Goal: Task Accomplishment & Management: Use online tool/utility

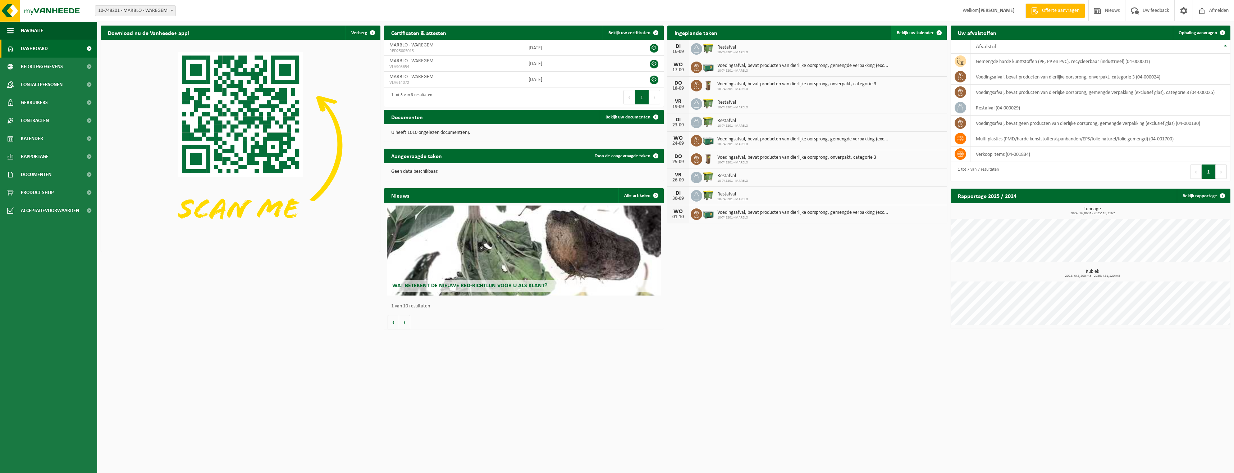
click at [897, 32] on link "Bekijk uw kalender" at bounding box center [918, 33] width 55 height 14
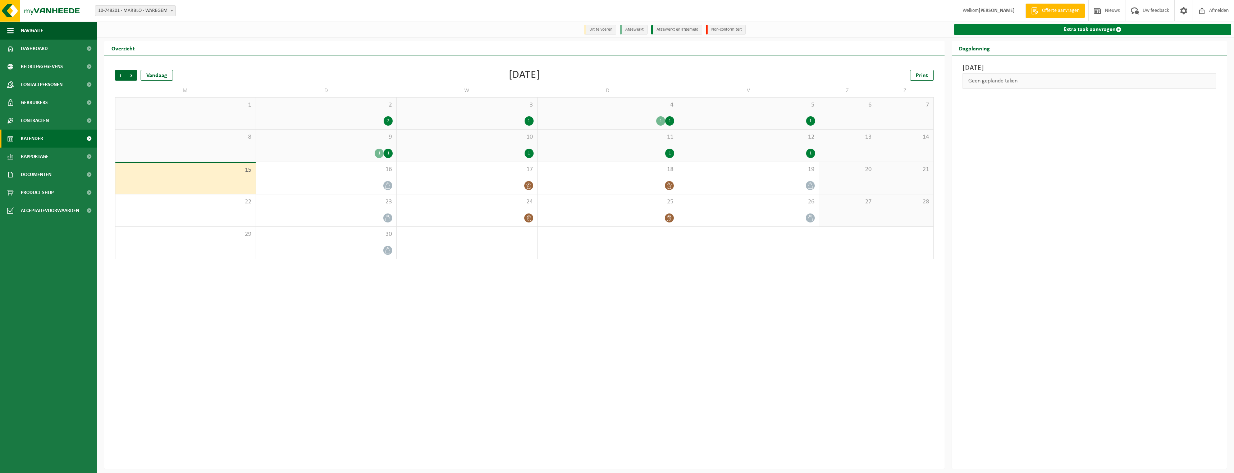
click at [1020, 35] on link "Extra taak aanvragen" at bounding box center [1093, 30] width 277 height 12
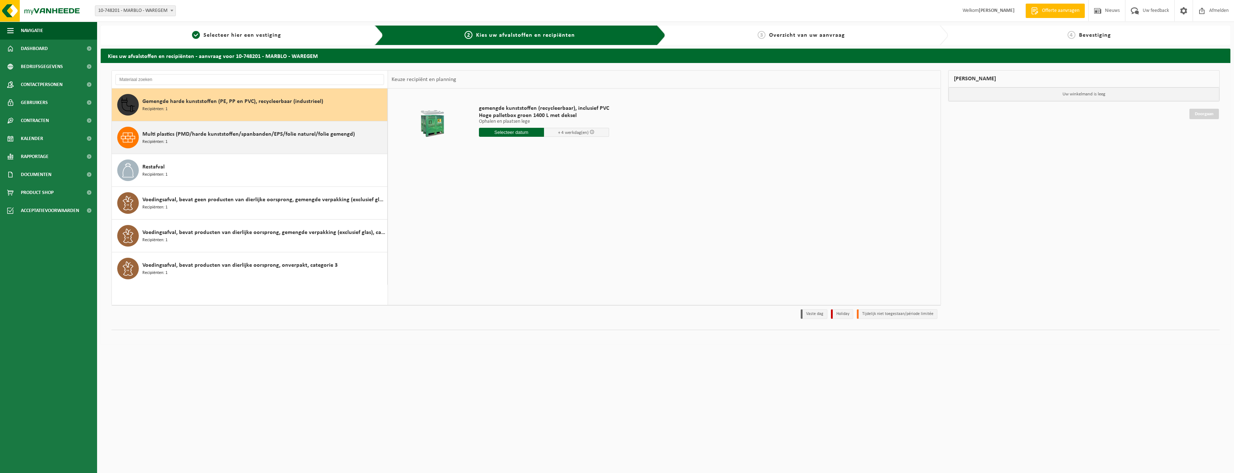
click at [160, 135] on span "Multi plastics (PMD/harde kunststoffen/spanbanden/EPS/folie naturel/folie gemen…" at bounding box center [248, 134] width 213 height 9
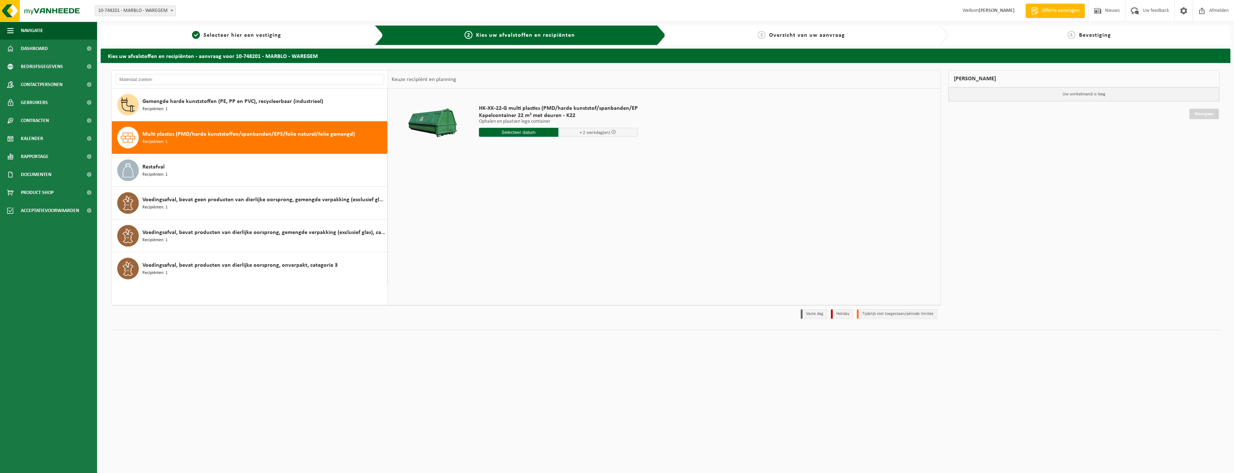
click at [501, 131] on input "text" at bounding box center [518, 132] width 79 height 9
click at [499, 196] on div "16" at bounding box center [498, 196] width 13 height 12
type input "Van 2025-09-16"
click at [502, 158] on button "In winkelmand" at bounding box center [500, 160] width 40 height 12
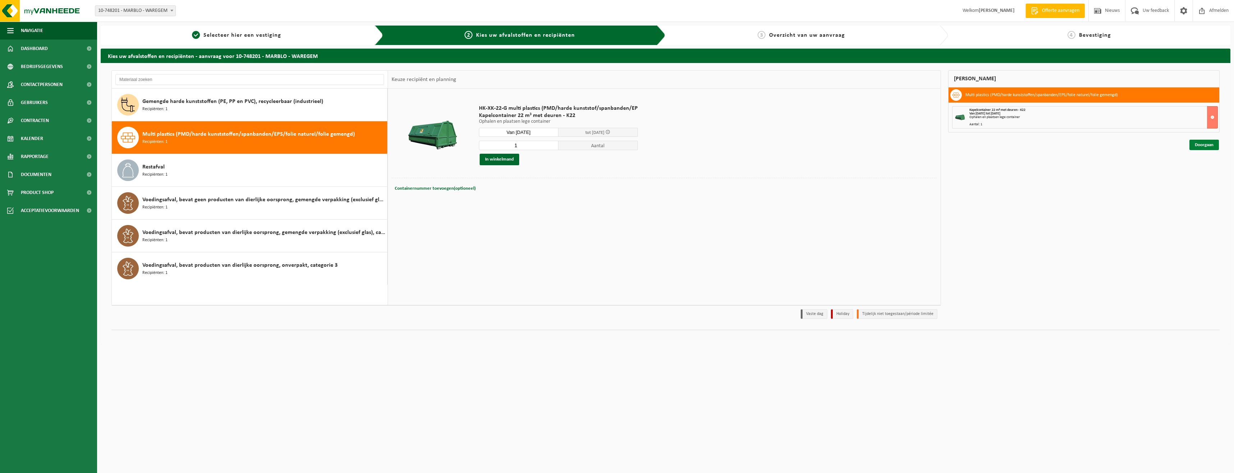
click at [1194, 142] on link "Doorgaan" at bounding box center [1204, 145] width 29 height 10
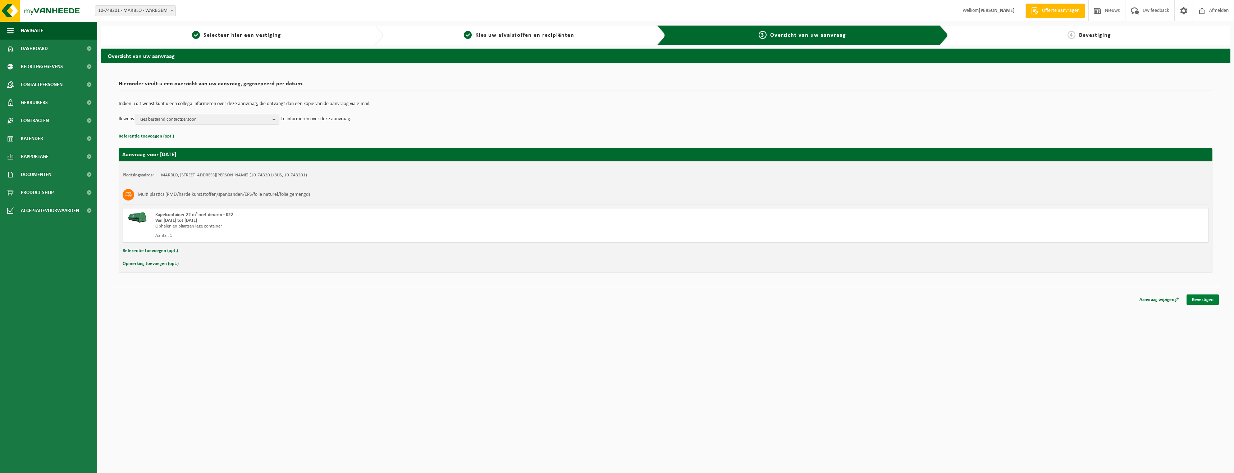
click at [1200, 300] on link "Bevestigen" at bounding box center [1203, 299] width 32 height 10
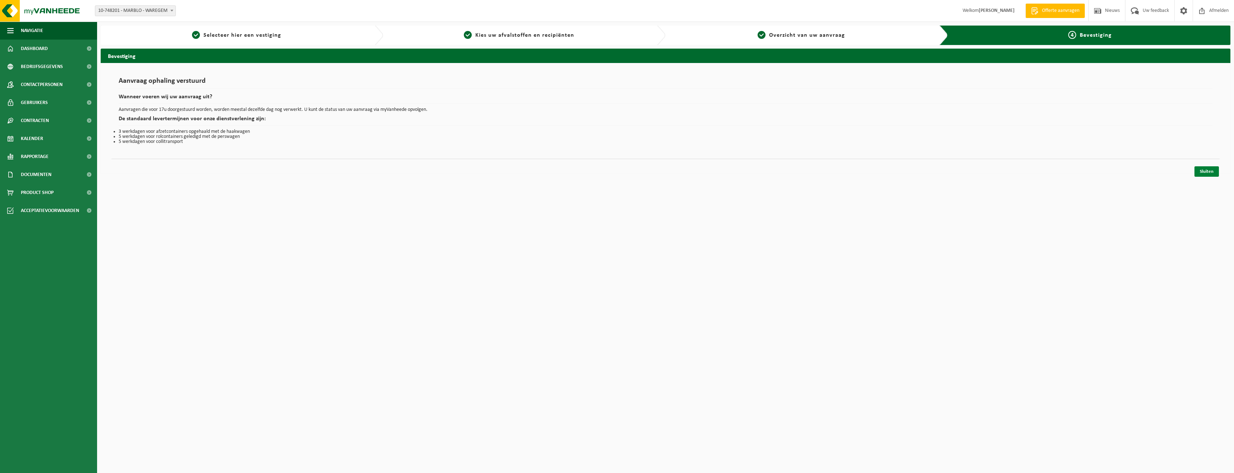
click at [1205, 172] on link "Sluiten" at bounding box center [1207, 171] width 24 height 10
